Goal: Check status: Check status

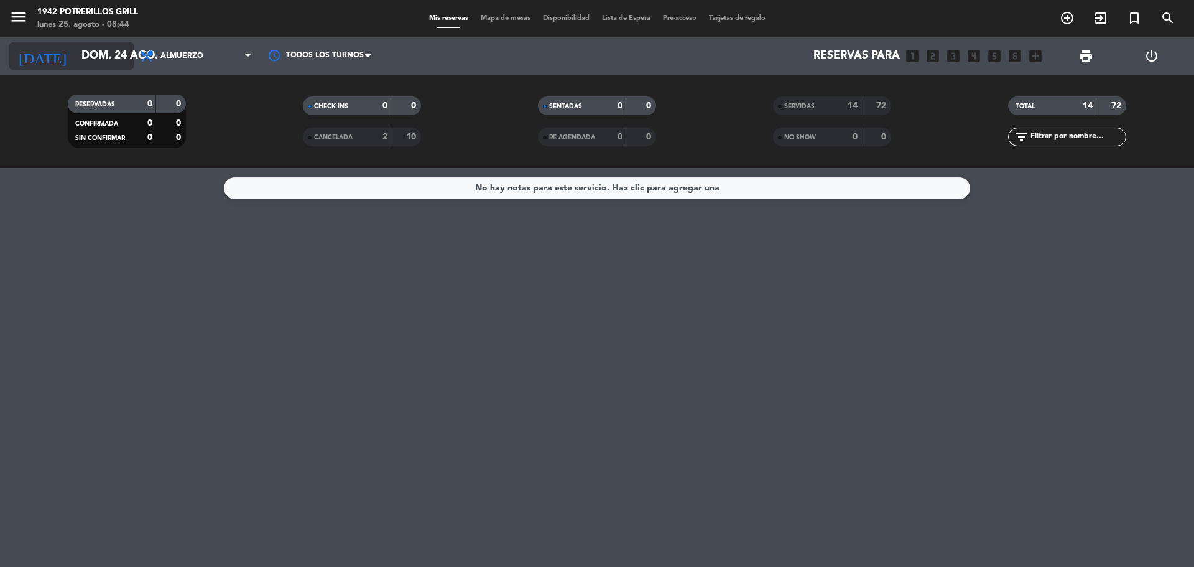
click at [24, 53] on icon "[DATE]" at bounding box center [42, 55] width 66 height 27
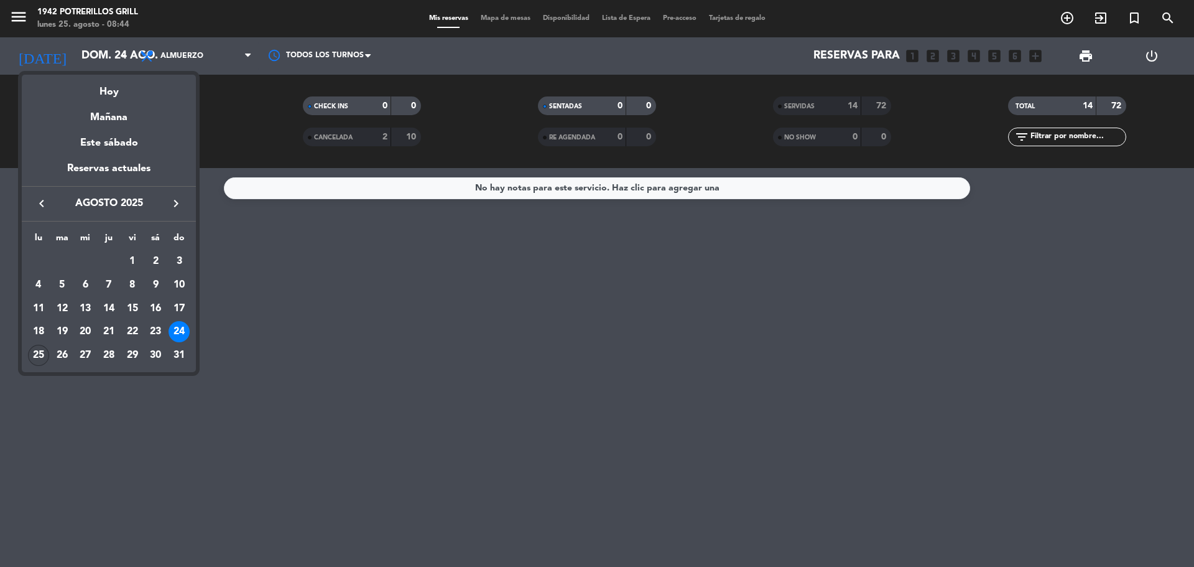
click at [38, 355] on div "25" at bounding box center [38, 355] width 21 height 21
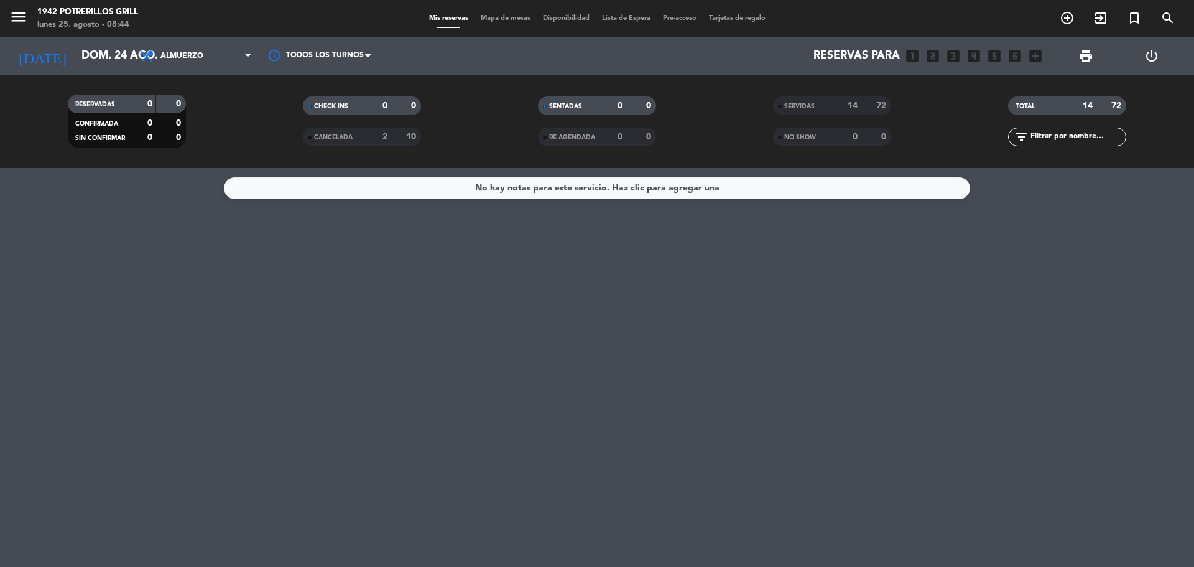
type input "lun. 25 ago."
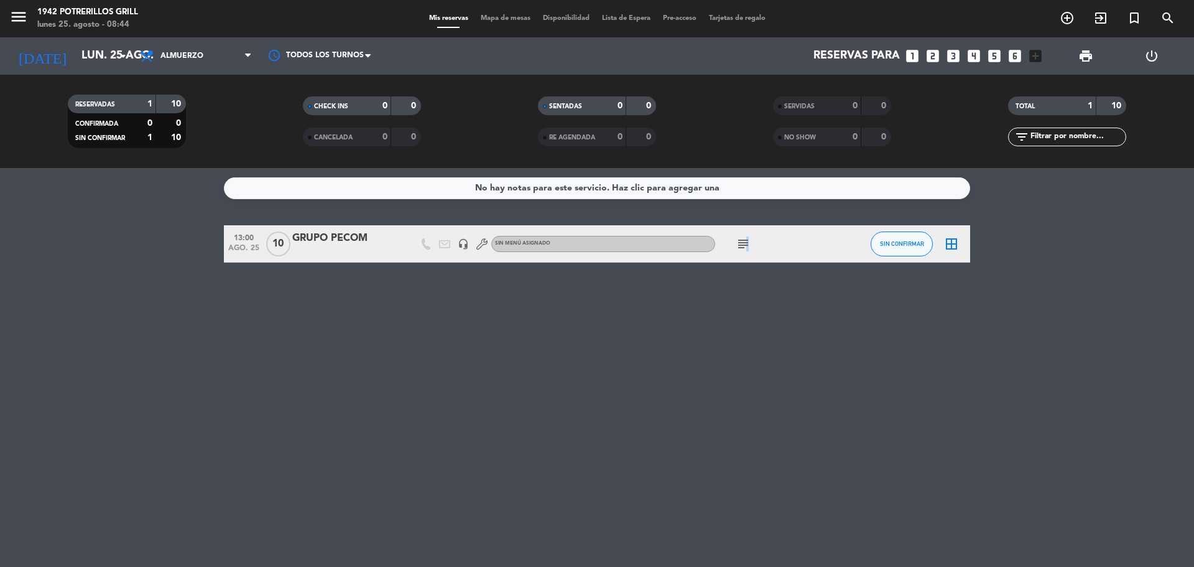
click at [745, 244] on icon "subject" at bounding box center [743, 243] width 15 height 15
click at [753, 446] on div "No hay notas para este servicio. Haz clic para agregar una 13:00 [DATE] GRUPO P…" at bounding box center [597, 367] width 1194 height 399
click at [745, 244] on icon "subject" at bounding box center [743, 243] width 15 height 15
click at [776, 386] on div "No hay notas para este servicio. Haz clic para agregar una 13:00 [DATE] GRUPO P…" at bounding box center [597, 367] width 1194 height 399
click at [524, 246] on span "Sin menú asignado" at bounding box center [522, 243] width 55 height 5
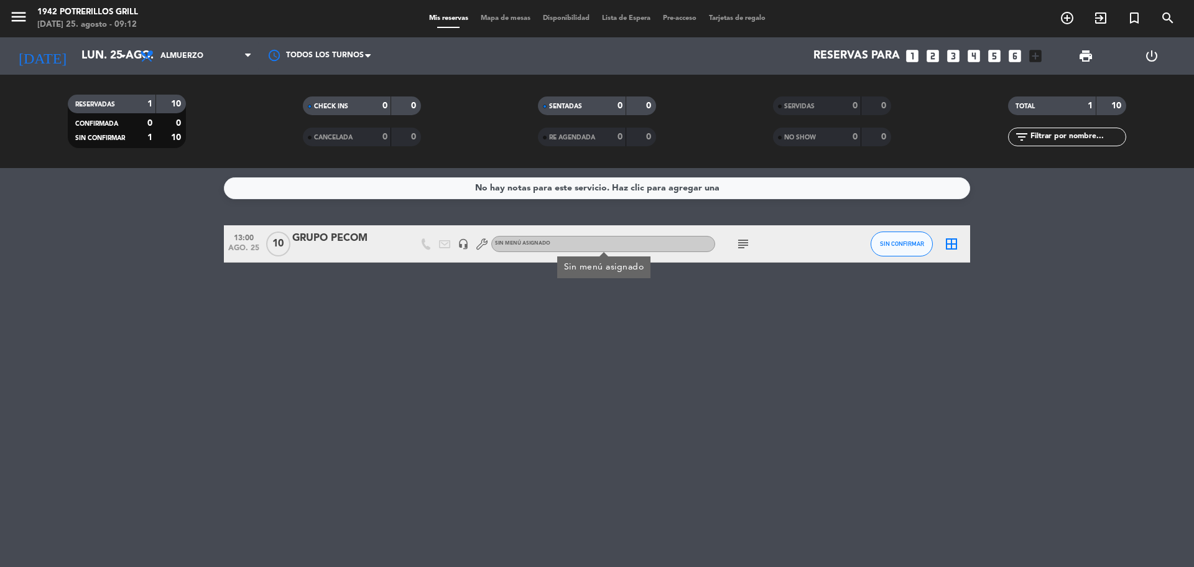
click at [484, 327] on div "No hay notas para este servicio. Haz clic para agregar una 13:00 [DATE] GRUPO P…" at bounding box center [597, 367] width 1194 height 399
click at [277, 247] on span "10" at bounding box center [278, 243] width 24 height 25
click at [325, 332] on div "No hay notas para este servicio. Haz clic para agregar una 13:00 [DATE] Potreri…" at bounding box center [597, 367] width 1194 height 399
click at [743, 244] on icon "subject" at bounding box center [743, 243] width 15 height 15
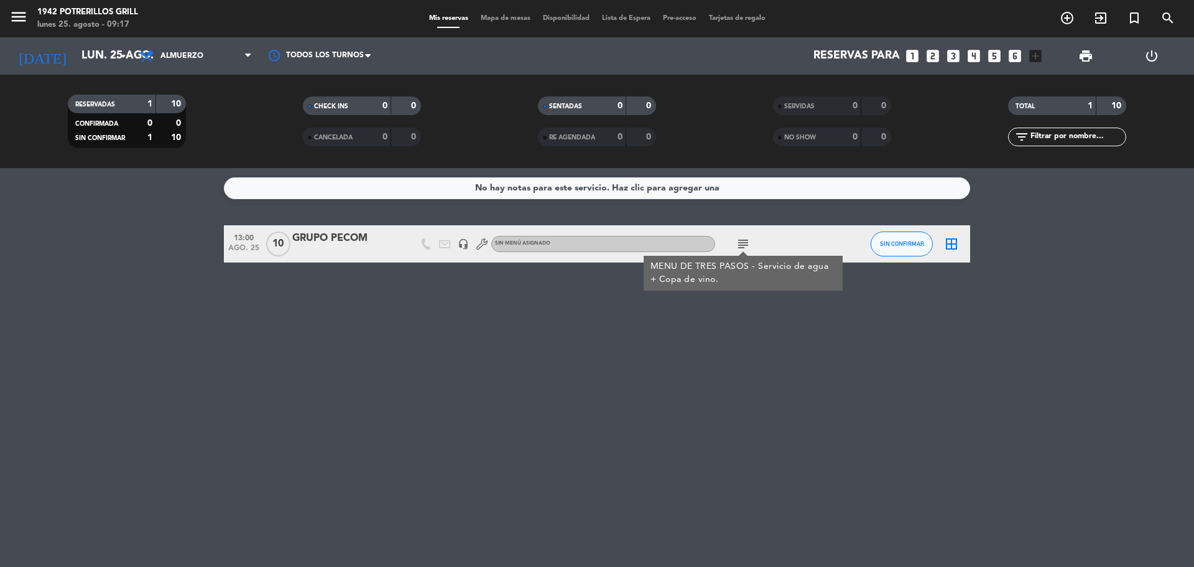
click at [490, 299] on div "No hay notas para este servicio. Haz clic para agregar una 13:00 [DATE] GRUPO P…" at bounding box center [597, 367] width 1194 height 399
click at [462, 244] on icon "headset_mic" at bounding box center [463, 243] width 11 height 11
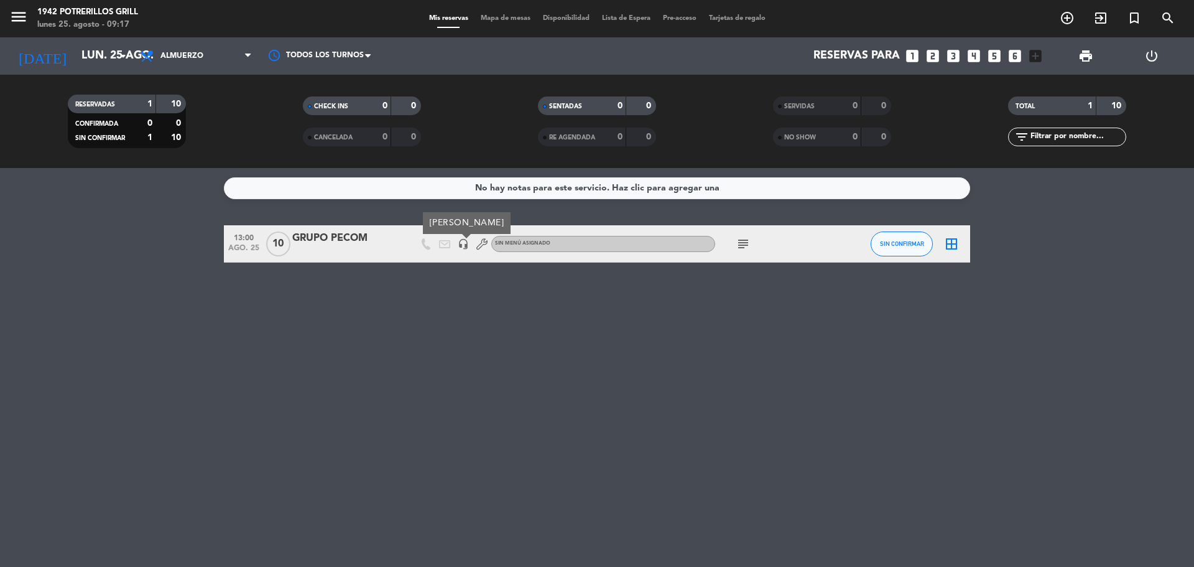
click at [487, 299] on div "No hay notas para este servicio. Haz clic para agregar una 13:00 [DATE] GRUPO P…" at bounding box center [597, 367] width 1194 height 399
click at [482, 246] on icon at bounding box center [482, 243] width 11 height 11
click at [465, 301] on div "No hay notas para este servicio. Haz clic para agregar una 13:00 [DATE] GRUPO P…" at bounding box center [597, 367] width 1194 height 399
click at [903, 250] on button "SIN CONFIRMAR" at bounding box center [902, 243] width 62 height 25
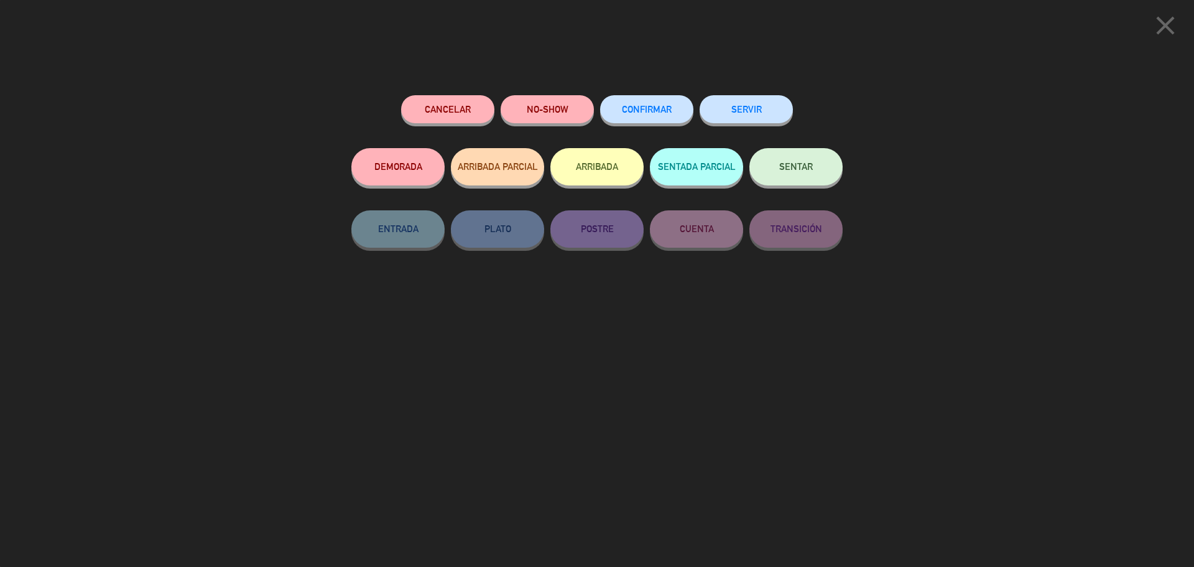
click at [141, 206] on div "close Cancelar NO-SHOW CONFIRMAR SERVIR DEMORADA ARRIBADA PARCIAL ARRIBADA SENT…" at bounding box center [597, 283] width 1194 height 567
